Goal: Download file/media

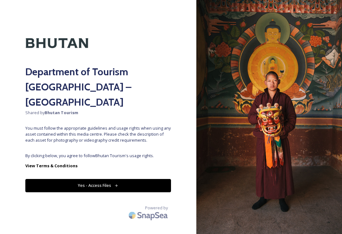
click at [146, 179] on button "Yes - Access Files" at bounding box center [98, 185] width 146 height 13
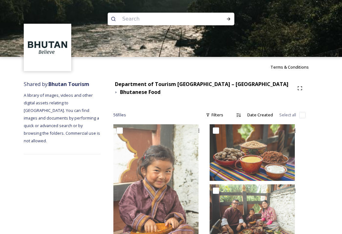
click at [199, 22] on input at bounding box center [162, 19] width 87 height 14
type input "[GEOGRAPHIC_DATA]"
click at [232, 17] on div "Run Search" at bounding box center [228, 18] width 11 height 11
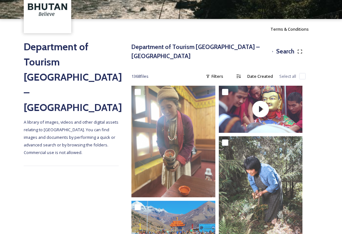
scroll to position [38, 0]
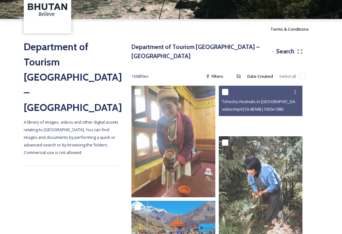
click at [278, 113] on div at bounding box center [261, 109] width 84 height 47
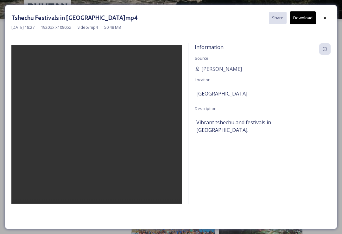
click at [94, 142] on video at bounding box center [96, 138] width 170 height 187
click at [97, 143] on video at bounding box center [96, 138] width 170 height 187
click at [98, 137] on video at bounding box center [96, 138] width 170 height 187
click at [327, 17] on icon at bounding box center [325, 18] width 5 height 5
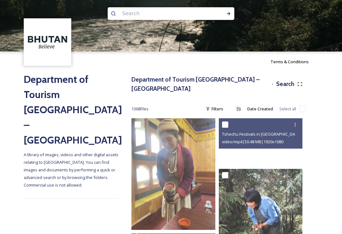
scroll to position [5, 0]
click at [295, 144] on div at bounding box center [261, 141] width 84 height 47
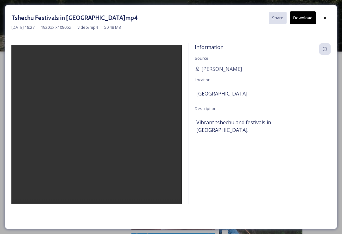
click at [95, 137] on video at bounding box center [96, 138] width 170 height 187
click at [133, 150] on video at bounding box center [96, 138] width 170 height 187
click at [97, 137] on video at bounding box center [96, 138] width 170 height 187
click at [99, 137] on video at bounding box center [96, 138] width 170 height 187
click at [165, 139] on video at bounding box center [96, 138] width 170 height 187
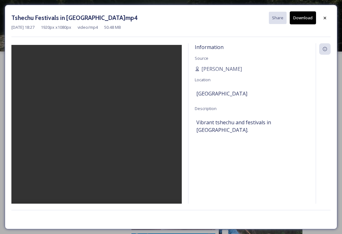
click at [137, 146] on video at bounding box center [96, 138] width 170 height 187
click at [94, 138] on video at bounding box center [96, 138] width 170 height 187
click at [98, 135] on video at bounding box center [96, 138] width 170 height 187
click at [148, 163] on video at bounding box center [96, 138] width 170 height 187
click at [131, 165] on video at bounding box center [96, 138] width 170 height 187
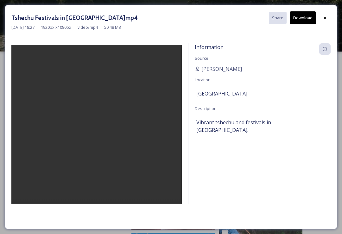
click at [131, 175] on video at bounding box center [96, 138] width 170 height 187
click at [128, 181] on video at bounding box center [96, 138] width 170 height 187
click at [94, 138] on video at bounding box center [96, 138] width 170 height 187
click at [106, 139] on video at bounding box center [96, 138] width 170 height 187
click at [100, 135] on video at bounding box center [96, 138] width 170 height 187
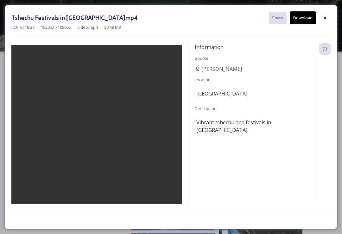
click at [99, 138] on video at bounding box center [96, 138] width 170 height 187
click at [103, 135] on video at bounding box center [96, 138] width 170 height 187
click at [131, 167] on video at bounding box center [96, 138] width 170 height 187
click at [130, 172] on video at bounding box center [96, 138] width 170 height 187
click at [128, 174] on video at bounding box center [96, 138] width 170 height 187
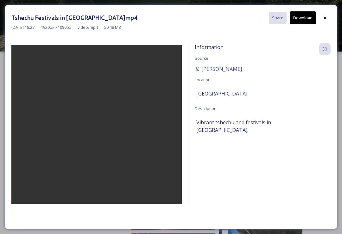
click at [115, 165] on video at bounding box center [96, 138] width 170 height 187
click at [117, 170] on video at bounding box center [96, 138] width 170 height 187
click at [98, 134] on video at bounding box center [96, 138] width 170 height 187
click at [100, 136] on video at bounding box center [96, 138] width 170 height 187
click at [329, 16] on div at bounding box center [324, 17] width 11 height 11
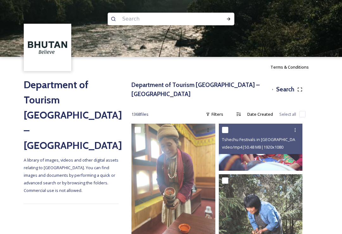
click at [211, 19] on div at bounding box center [171, 19] width 127 height 13
click at [188, 23] on input at bounding box center [162, 19] width 87 height 14
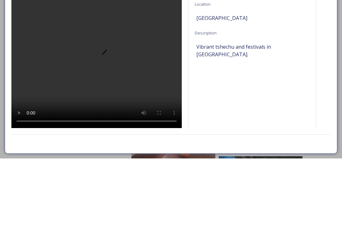
scroll to position [76, 0]
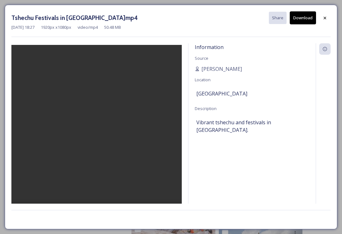
click at [94, 138] on video at bounding box center [96, 138] width 170 height 187
click at [325, 17] on icon at bounding box center [325, 17] width 3 height 3
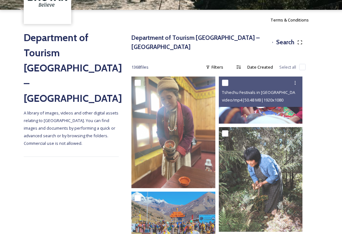
scroll to position [47, 0]
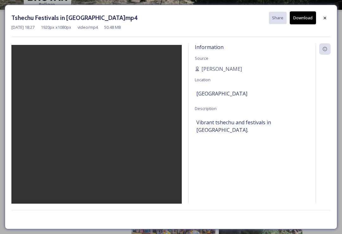
click at [94, 134] on video at bounding box center [96, 138] width 170 height 187
click at [330, 16] on div at bounding box center [324, 17] width 11 height 11
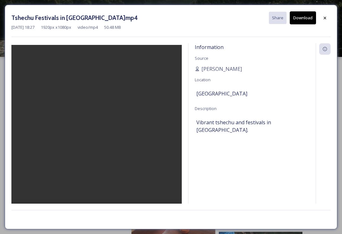
click at [100, 139] on video at bounding box center [96, 138] width 170 height 187
click at [142, 140] on video at bounding box center [96, 138] width 170 height 187
click at [97, 141] on video at bounding box center [96, 138] width 170 height 187
click at [97, 139] on video at bounding box center [96, 138] width 170 height 187
click at [307, 19] on button "Download" at bounding box center [303, 17] width 26 height 13
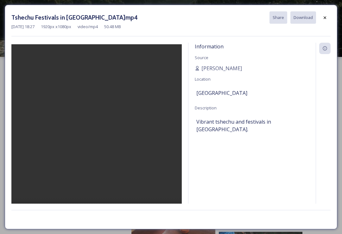
click at [328, 19] on div at bounding box center [324, 17] width 11 height 11
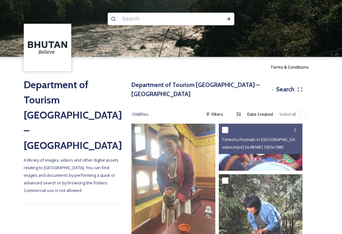
click at [198, 22] on input at bounding box center [162, 19] width 87 height 14
type input "Videos"
click at [227, 19] on icon at bounding box center [228, 18] width 5 height 5
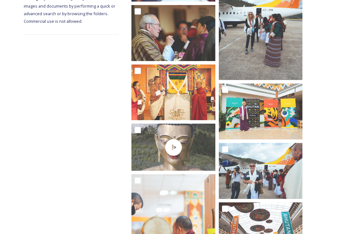
scroll to position [169, 0]
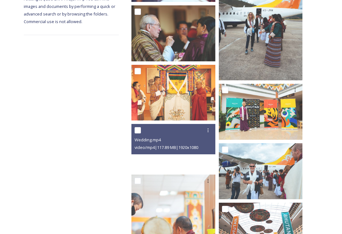
click at [181, 154] on div at bounding box center [173, 147] width 84 height 47
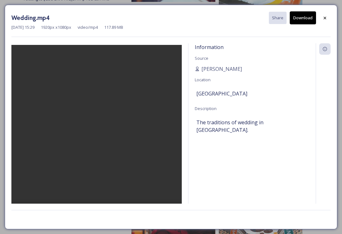
click at [90, 140] on video at bounding box center [96, 138] width 170 height 187
click at [328, 17] on div at bounding box center [324, 17] width 11 height 11
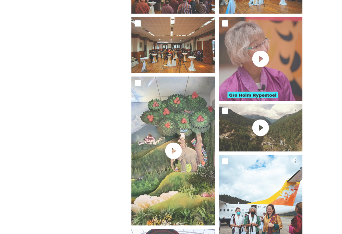
scroll to position [694, 0]
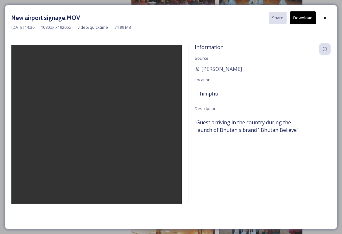
click at [94, 140] on video at bounding box center [96, 138] width 170 height 187
click at [114, 175] on video at bounding box center [96, 138] width 170 height 187
click at [139, 195] on video at bounding box center [96, 138] width 170 height 187
click at [143, 178] on video at bounding box center [96, 138] width 170 height 187
click at [330, 18] on div at bounding box center [324, 17] width 11 height 11
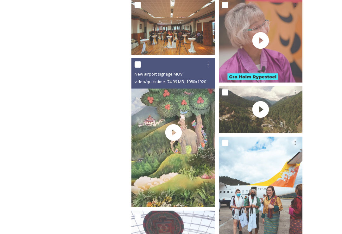
scroll to position [713, 0]
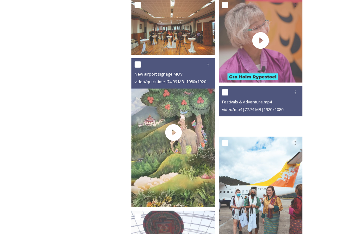
click at [260, 107] on span "video/mp4 | 77.74 MB | 1920 x 1080" at bounding box center [252, 110] width 61 height 6
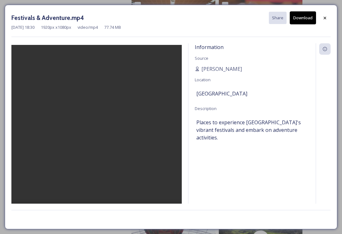
click at [100, 139] on video at bounding box center [96, 138] width 170 height 187
click at [154, 160] on video at bounding box center [96, 138] width 170 height 187
click at [105, 140] on video at bounding box center [96, 138] width 170 height 187
click at [98, 137] on video at bounding box center [96, 138] width 170 height 187
click at [93, 137] on video at bounding box center [96, 138] width 170 height 187
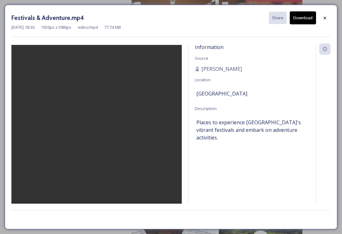
click at [161, 158] on video at bounding box center [96, 138] width 170 height 187
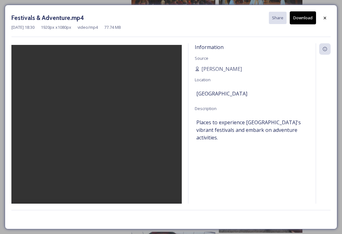
scroll to position [691, 0]
click at [162, 146] on video at bounding box center [96, 138] width 170 height 187
click at [99, 140] on video at bounding box center [96, 138] width 170 height 187
click at [97, 140] on video at bounding box center [96, 138] width 170 height 187
click at [157, 124] on video at bounding box center [96, 138] width 170 height 187
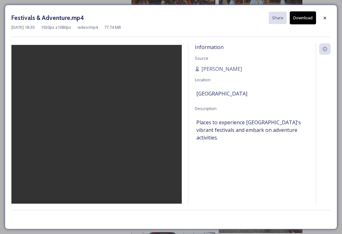
click at [161, 164] on video at bounding box center [96, 138] width 170 height 187
click at [165, 159] on video at bounding box center [96, 138] width 170 height 187
click at [168, 164] on video at bounding box center [96, 138] width 170 height 187
click at [164, 161] on video at bounding box center [96, 138] width 170 height 187
click at [163, 164] on video at bounding box center [96, 138] width 170 height 187
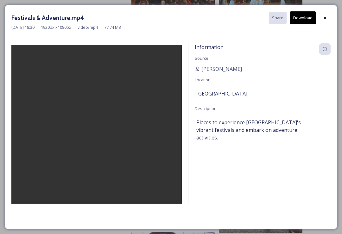
click at [304, 21] on button "Download" at bounding box center [303, 17] width 26 height 13
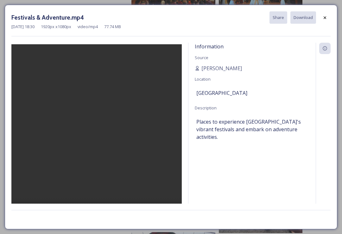
click at [327, 21] on div at bounding box center [324, 17] width 11 height 11
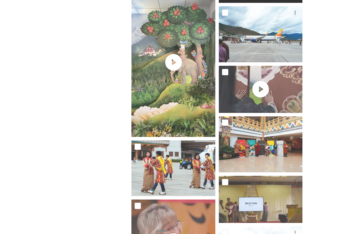
scroll to position [1133, 0]
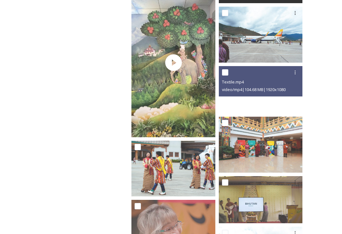
click at [265, 78] on div "Textile.mp4" at bounding box center [261, 82] width 79 height 8
click at [276, 98] on div at bounding box center [261, 89] width 84 height 47
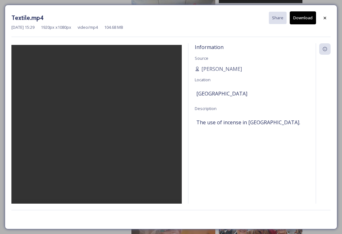
click at [98, 138] on video at bounding box center [96, 138] width 170 height 187
click at [74, 91] on video at bounding box center [96, 138] width 170 height 187
click at [70, 86] on video at bounding box center [96, 138] width 170 height 187
click at [74, 91] on video at bounding box center [96, 138] width 170 height 187
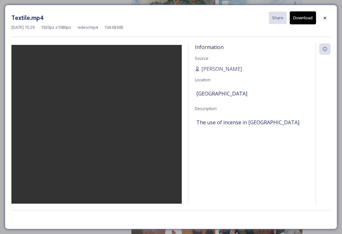
scroll to position [1143, 0]
click at [160, 153] on video at bounding box center [96, 138] width 170 height 187
click at [96, 137] on video at bounding box center [96, 138] width 170 height 187
click at [97, 142] on video at bounding box center [96, 138] width 170 height 187
click at [327, 20] on icon at bounding box center [325, 18] width 5 height 5
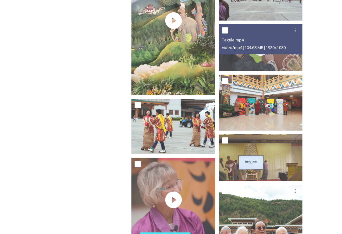
scroll to position [1181, 0]
